Goal: Find specific page/section: Find specific page/section

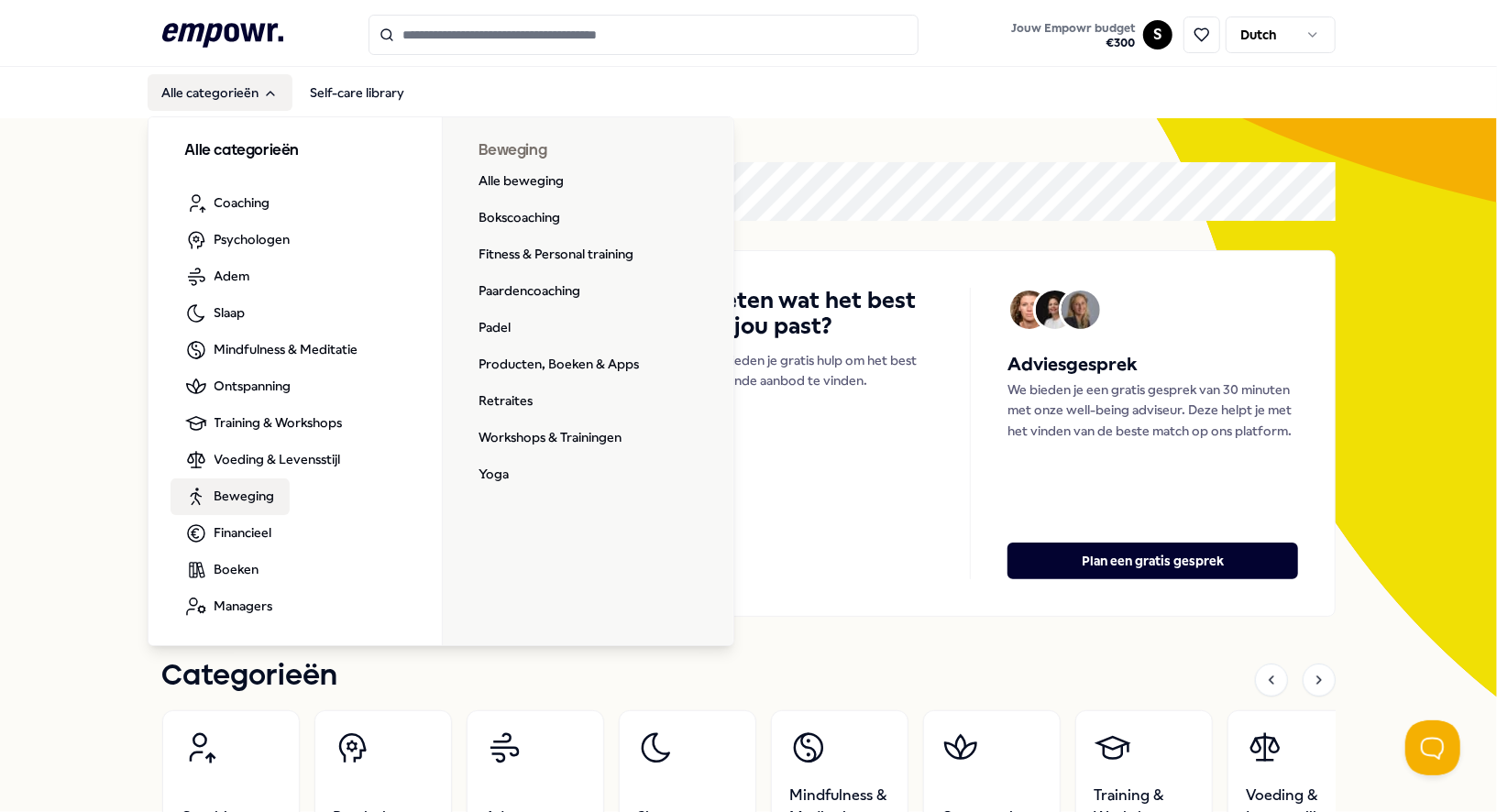
click at [247, 478] on link "Beweging" at bounding box center [229, 496] width 119 height 36
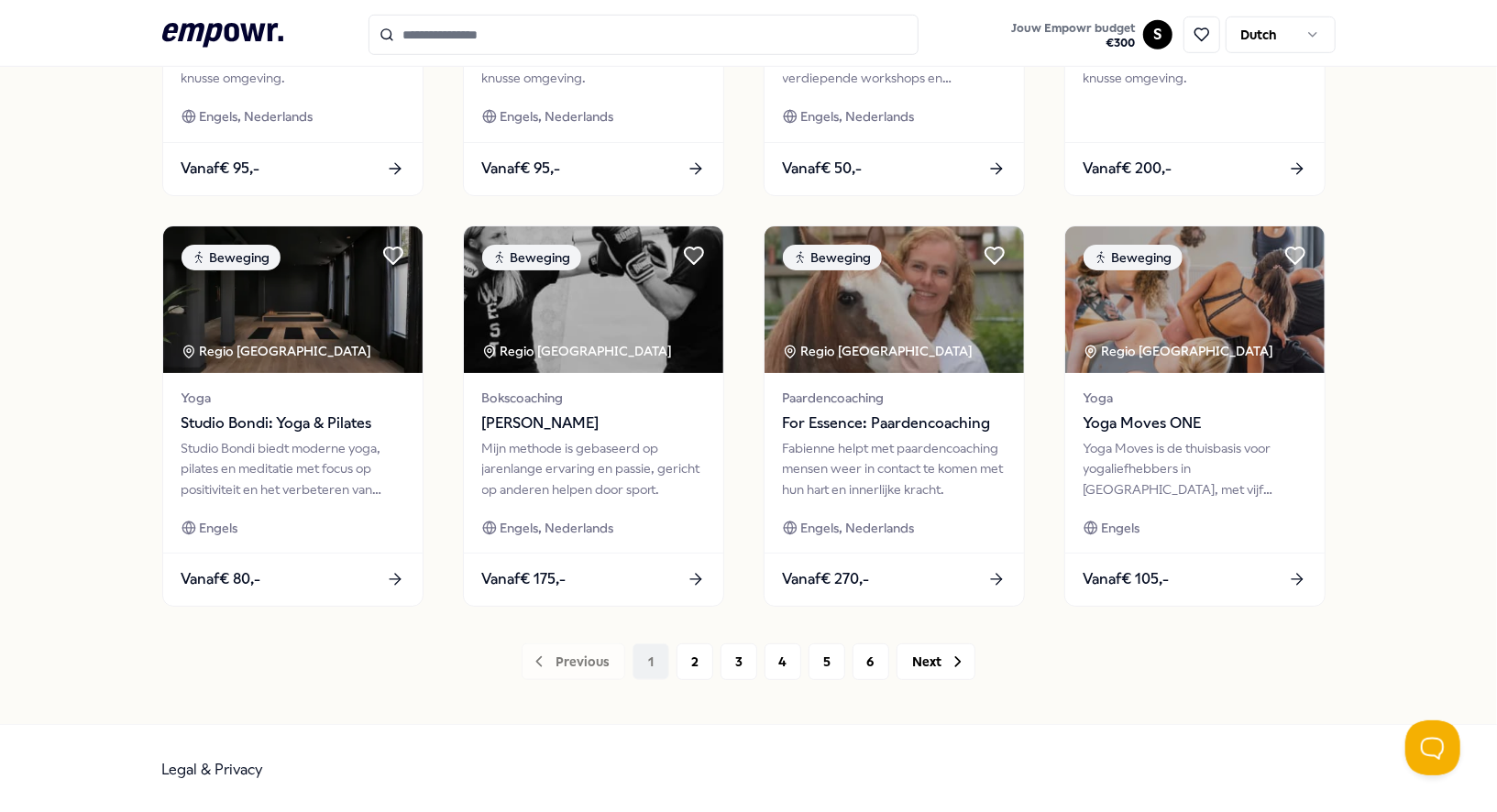
scroll to position [824, 0]
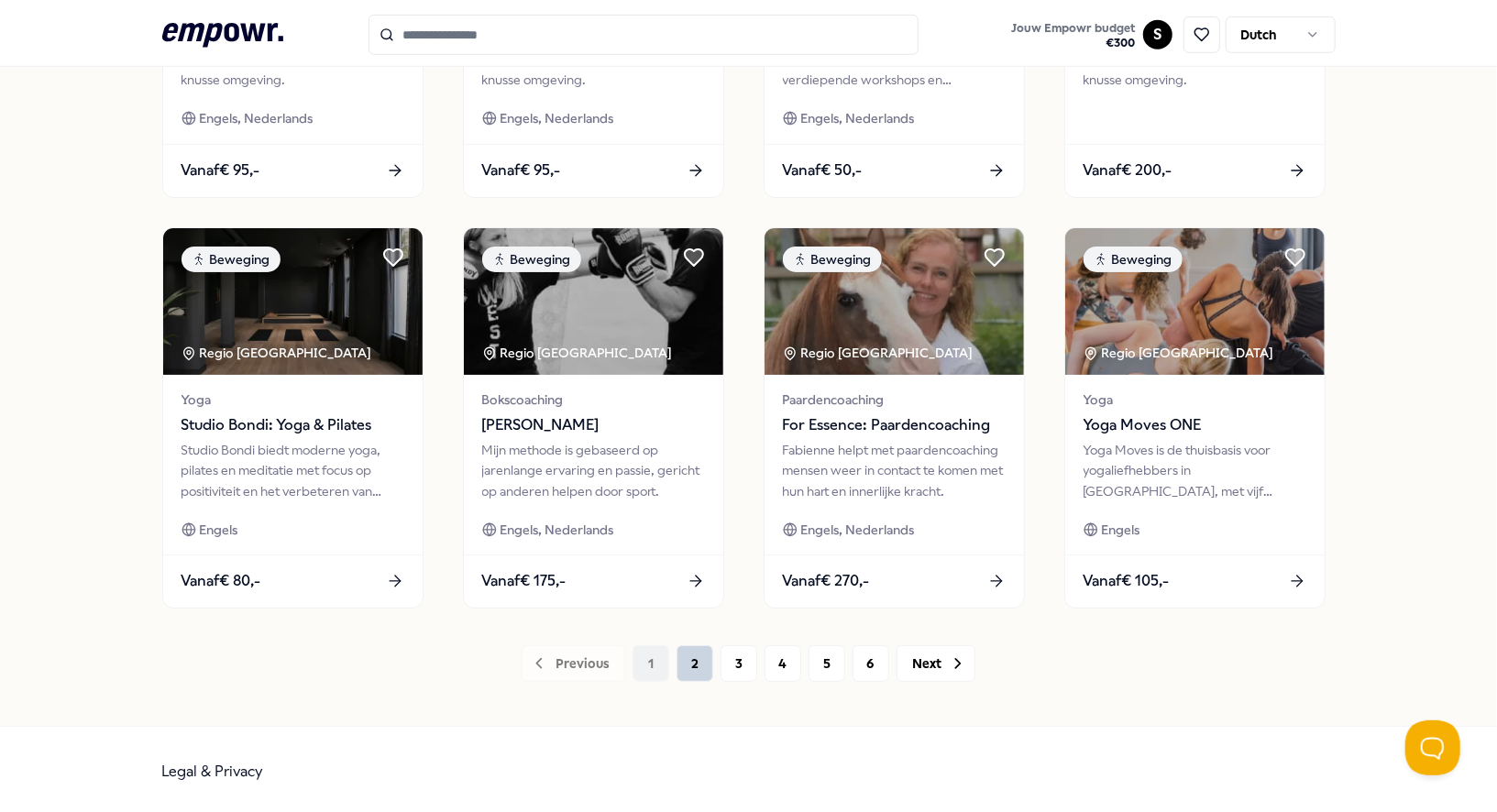
click at [697, 660] on button "2" at bounding box center [695, 663] width 36 height 36
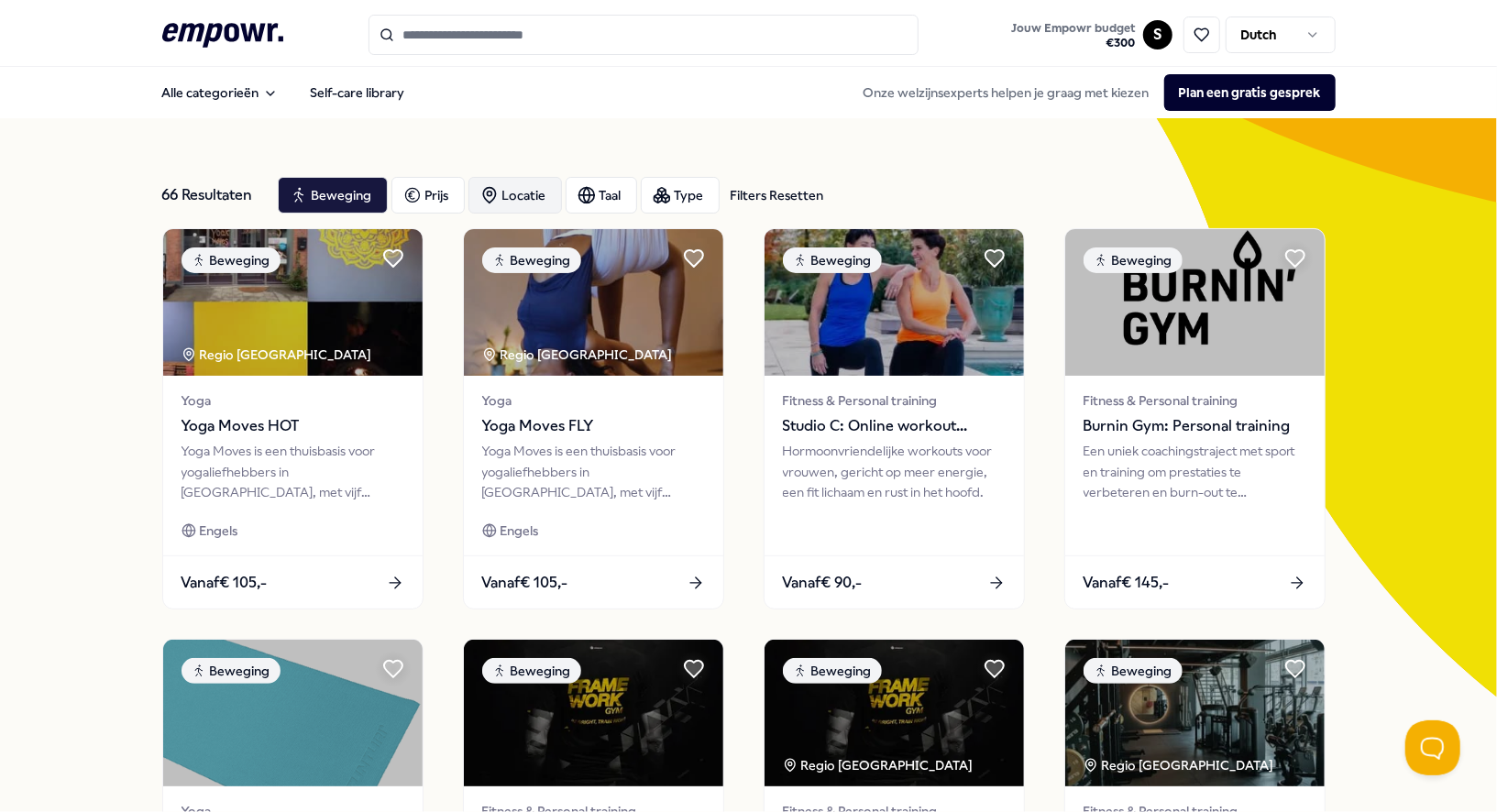
click at [512, 207] on div "Locatie" at bounding box center [515, 195] width 94 height 36
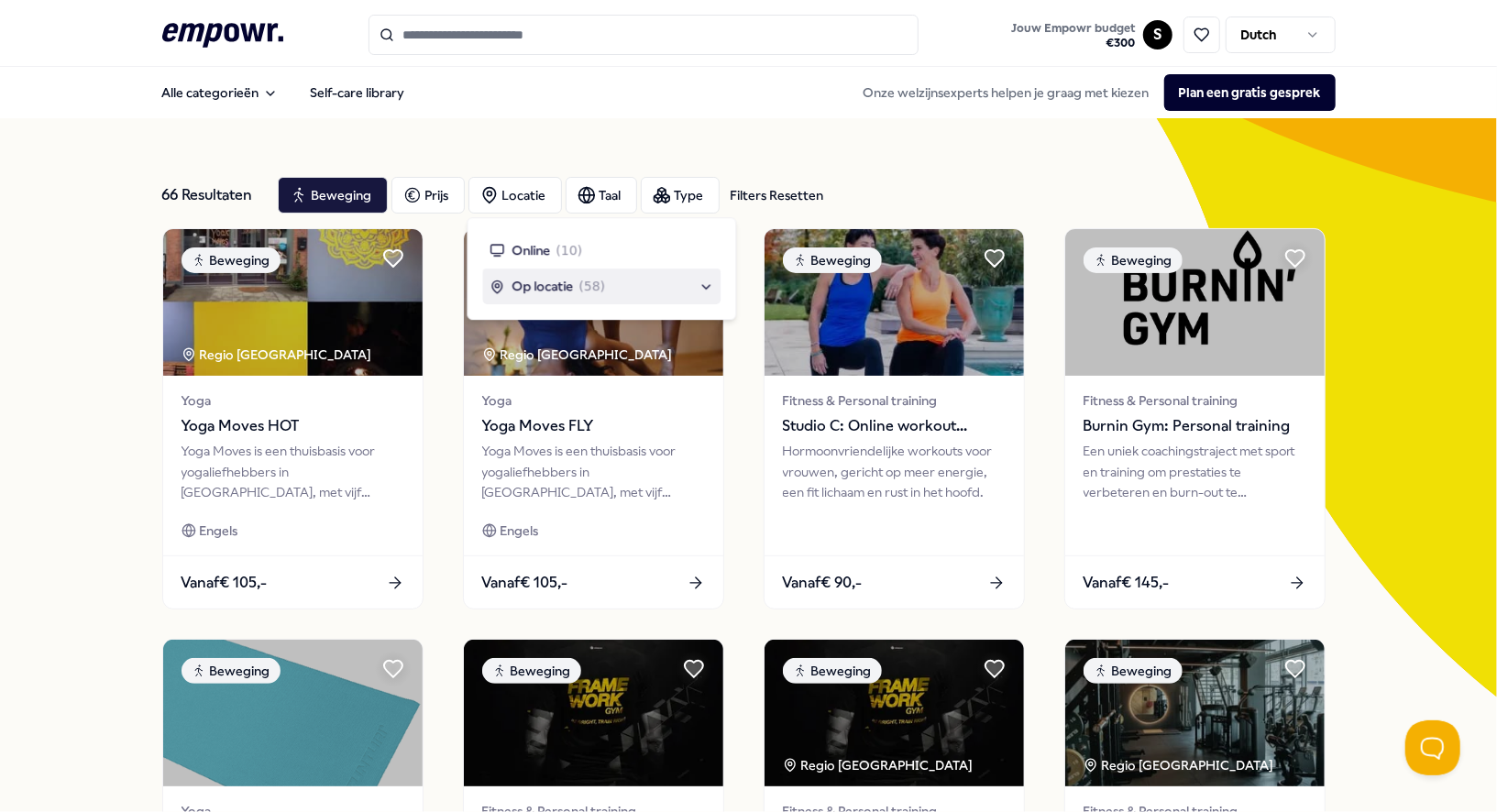
click at [556, 291] on span "Op locatie" at bounding box center [542, 286] width 61 height 20
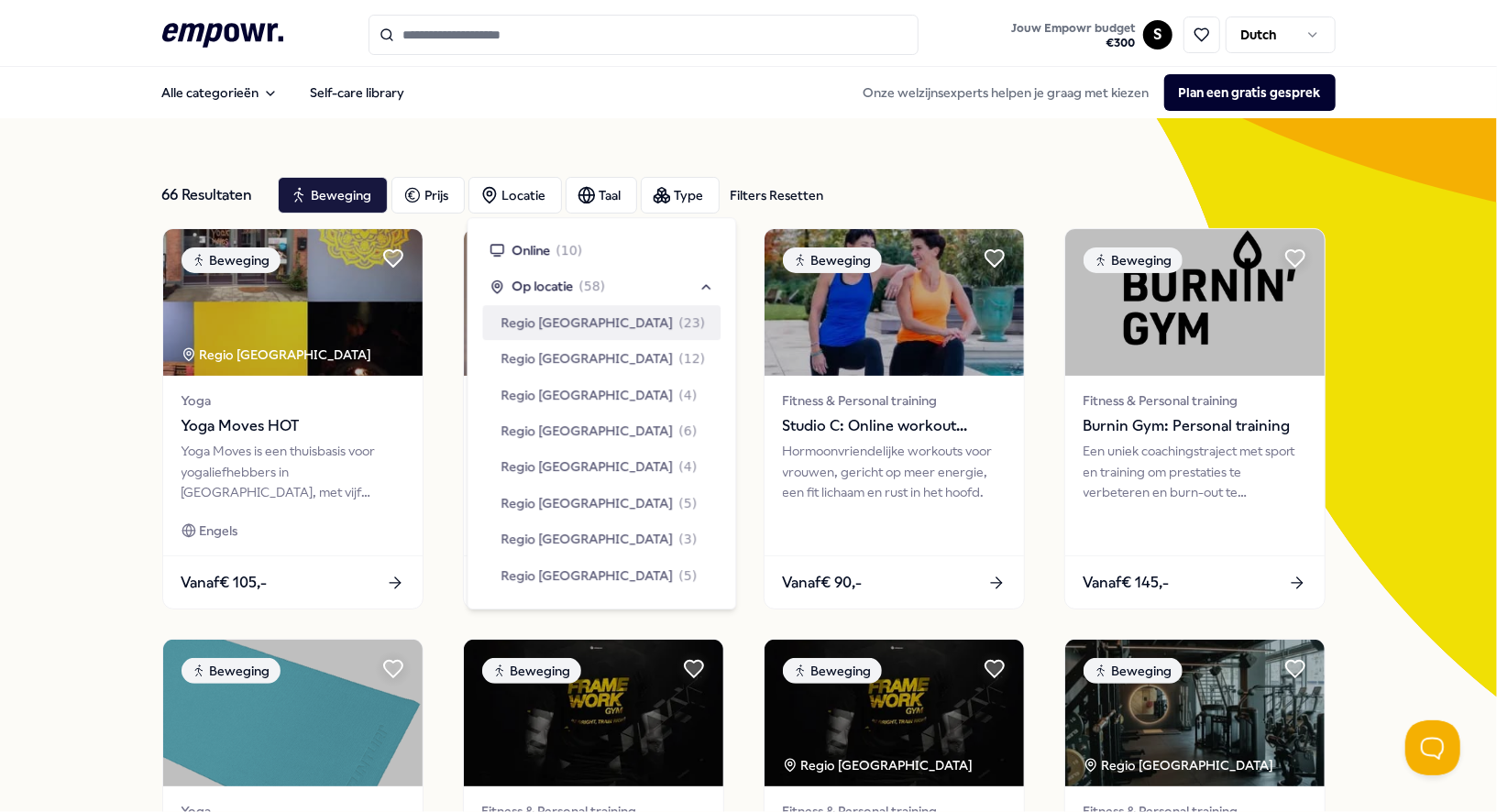
click at [560, 328] on span "Regio [GEOGRAPHIC_DATA]" at bounding box center [587, 323] width 172 height 20
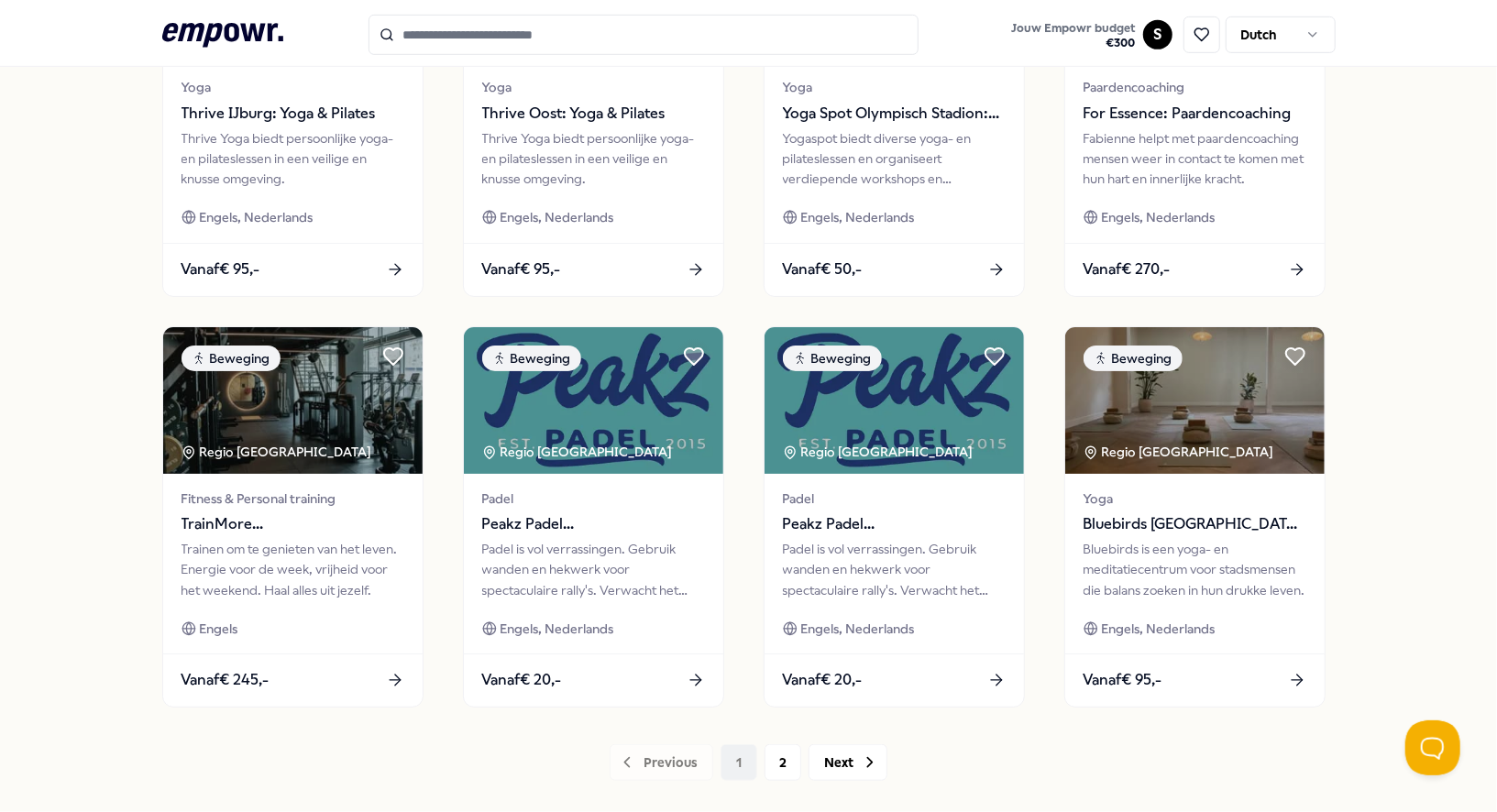
scroll to position [738, 0]
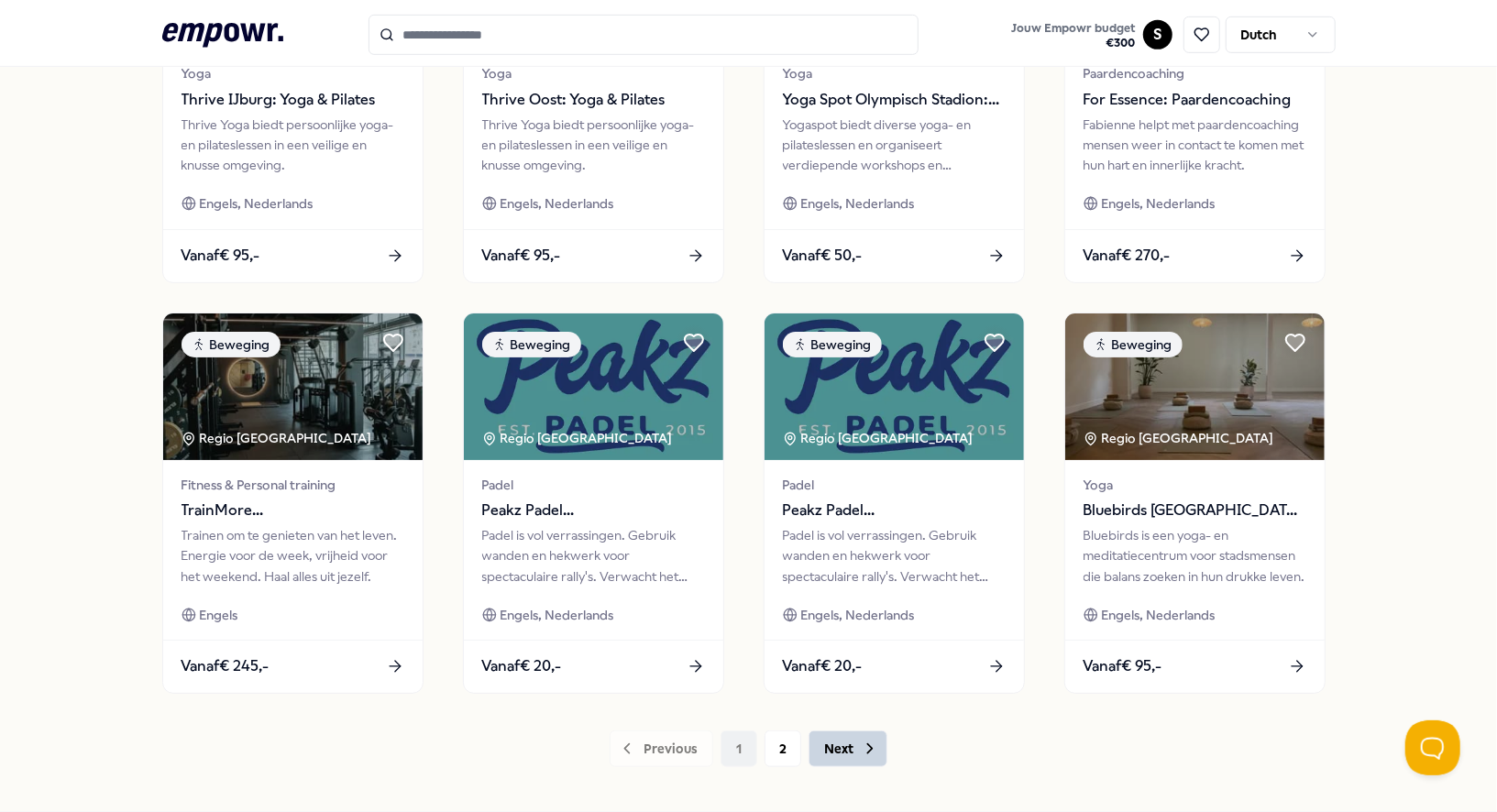
click at [861, 744] on icon at bounding box center [870, 749] width 19 height 19
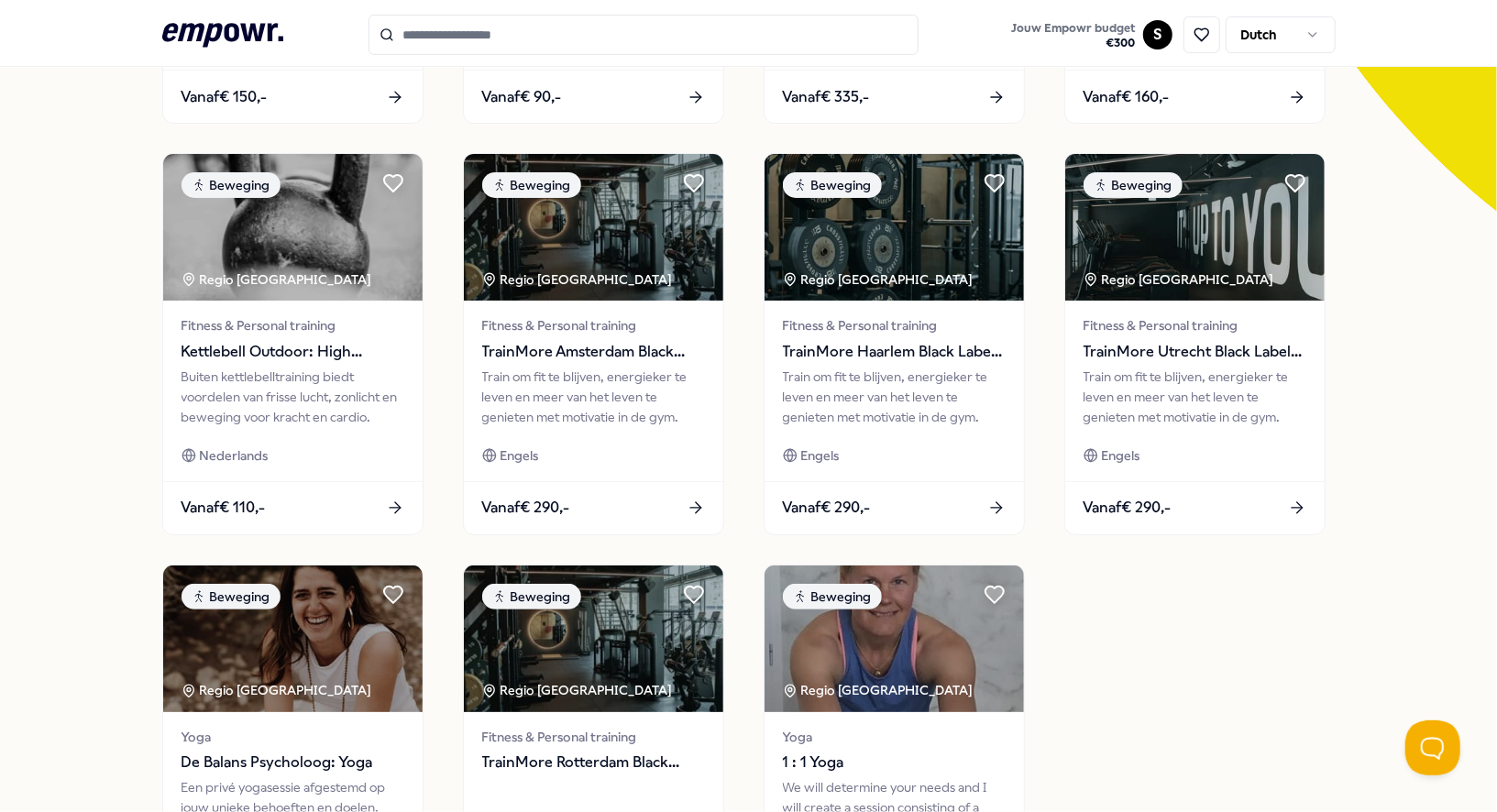
scroll to position [477, 0]
